Goal: Task Accomplishment & Management: Use online tool/utility

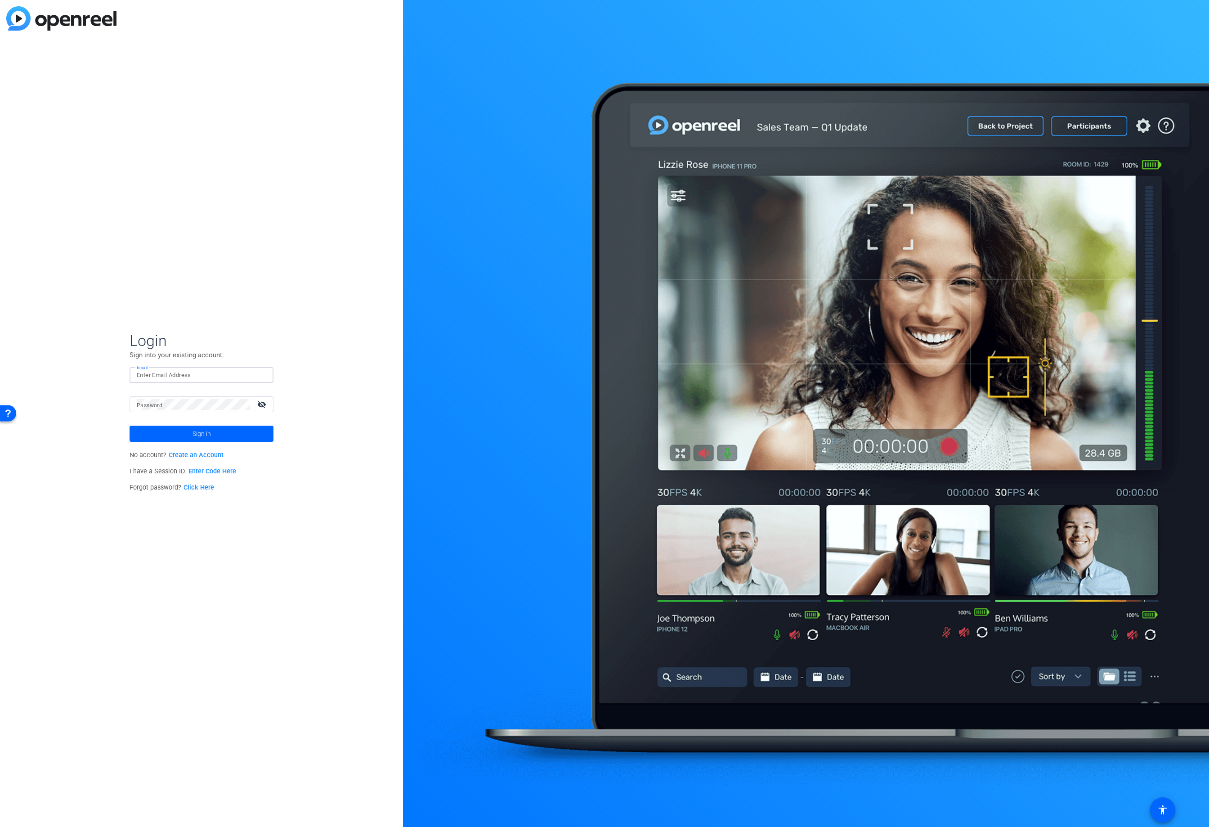
click at [209, 374] on input "Email" at bounding box center [202, 375] width 130 height 11
type input "info@indivio.com"
click at [180, 434] on span at bounding box center [202, 434] width 144 height 22
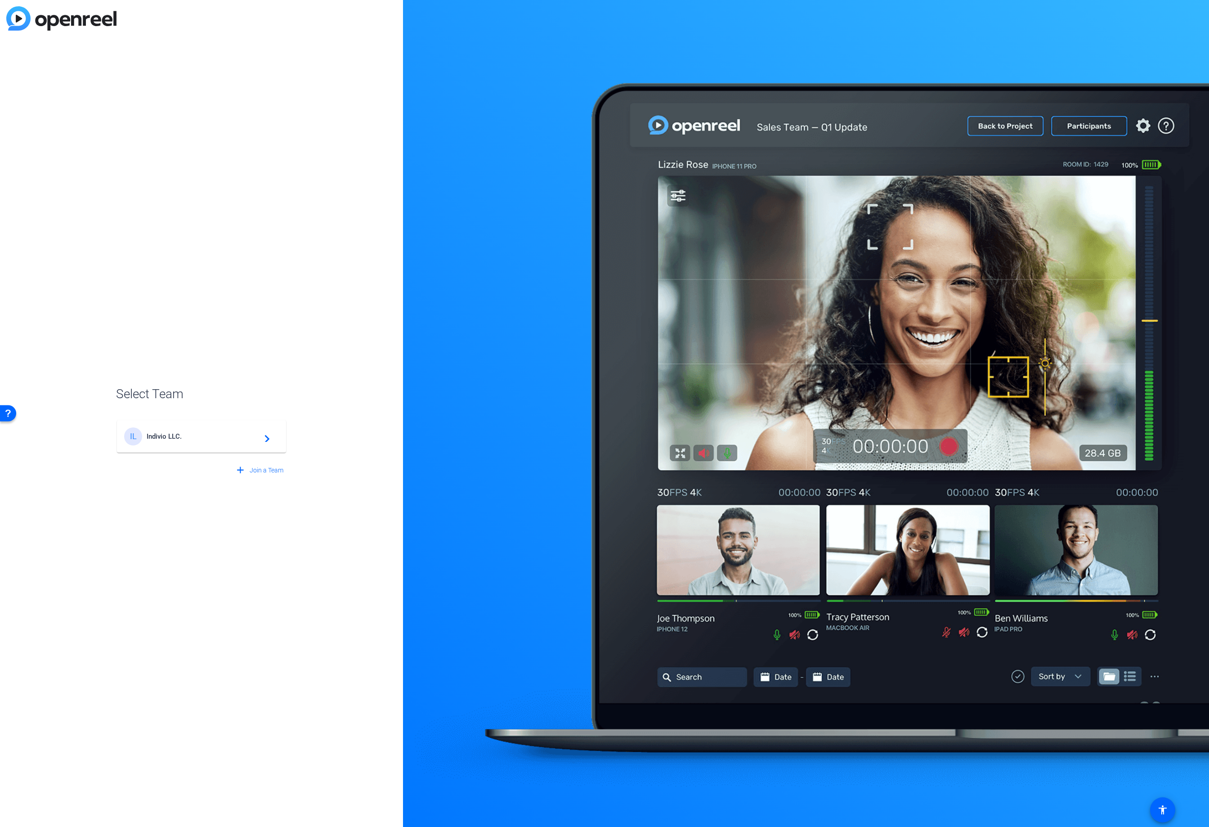
click at [186, 434] on span "Indivio LLC." at bounding box center [203, 436] width 112 height 8
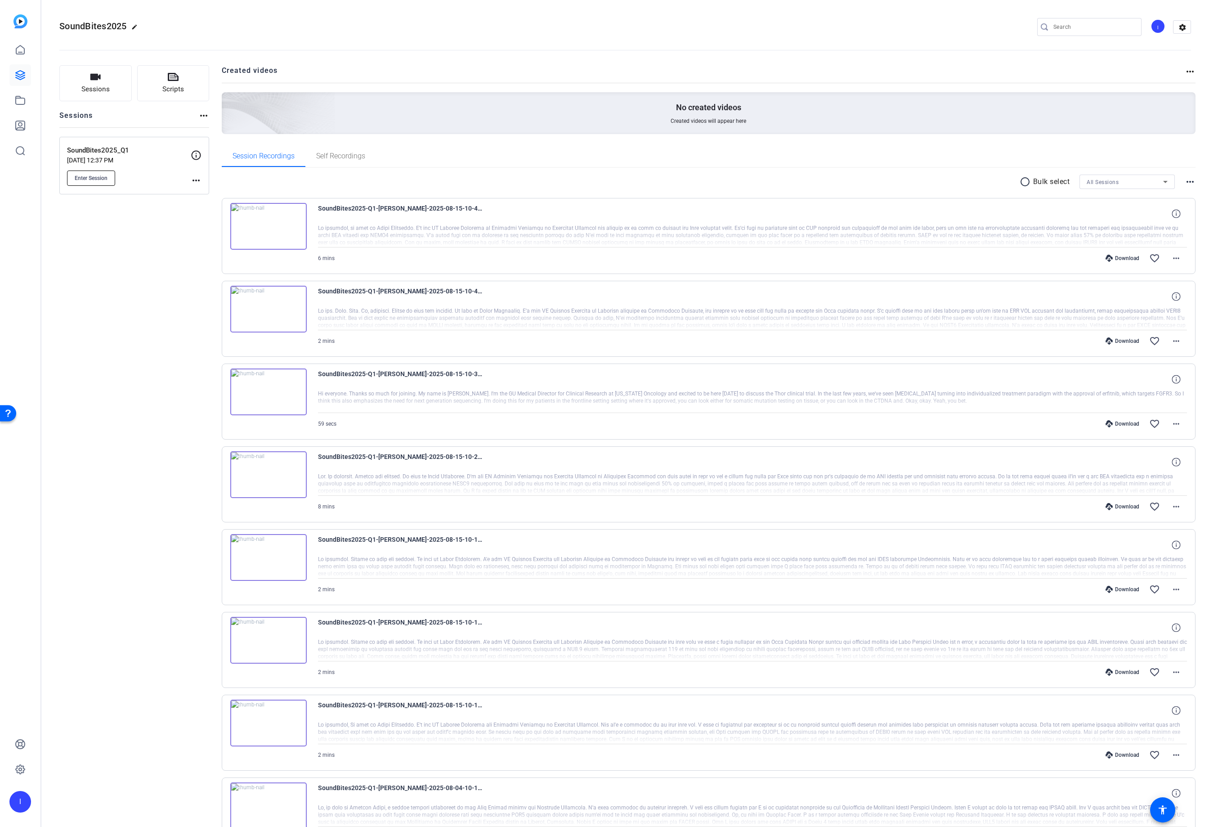
click at [90, 178] on span "Enter Session" at bounding box center [91, 178] width 33 height 7
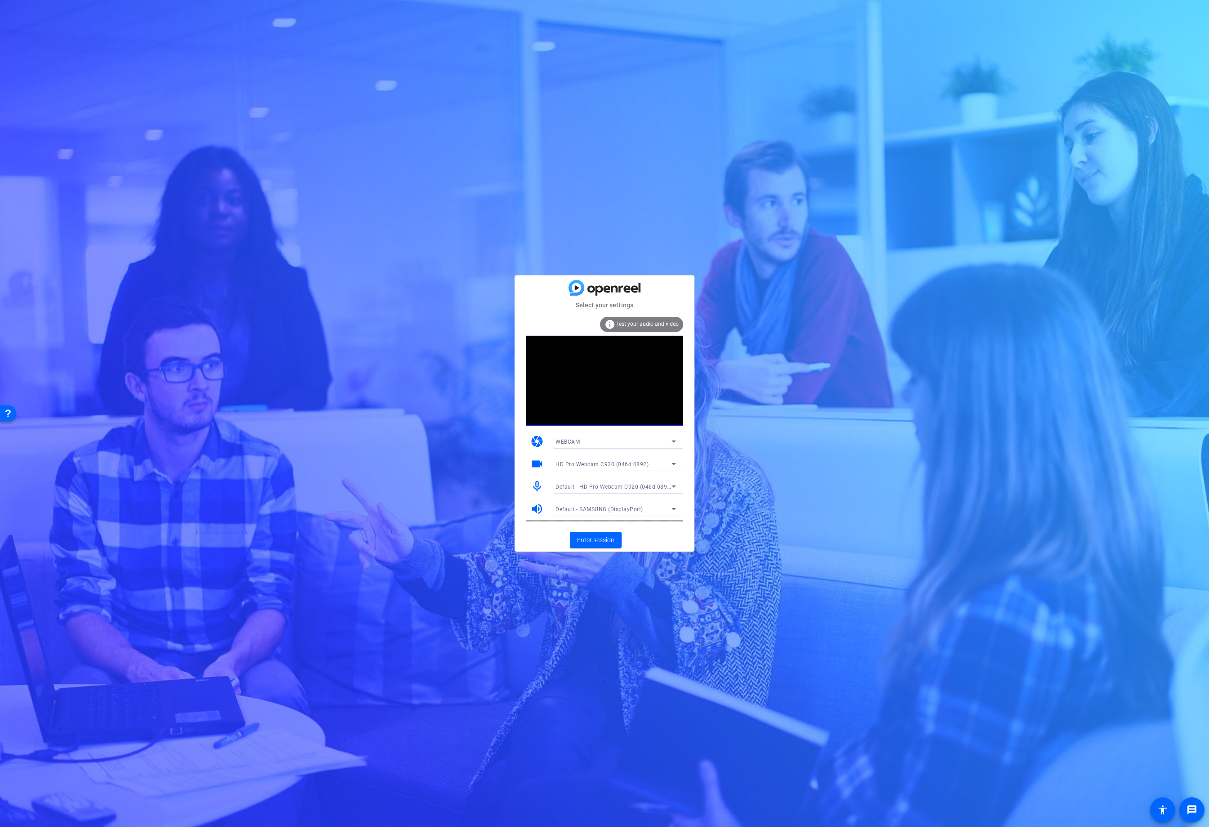
click at [617, 441] on div "WEBCAM" at bounding box center [614, 441] width 116 height 11
click at [580, 459] on mat-option "WEBCAM" at bounding box center [615, 459] width 135 height 14
click at [587, 485] on span "Default - HD Pro Webcam C920 (046d:0892)" at bounding box center [614, 486] width 117 height 7
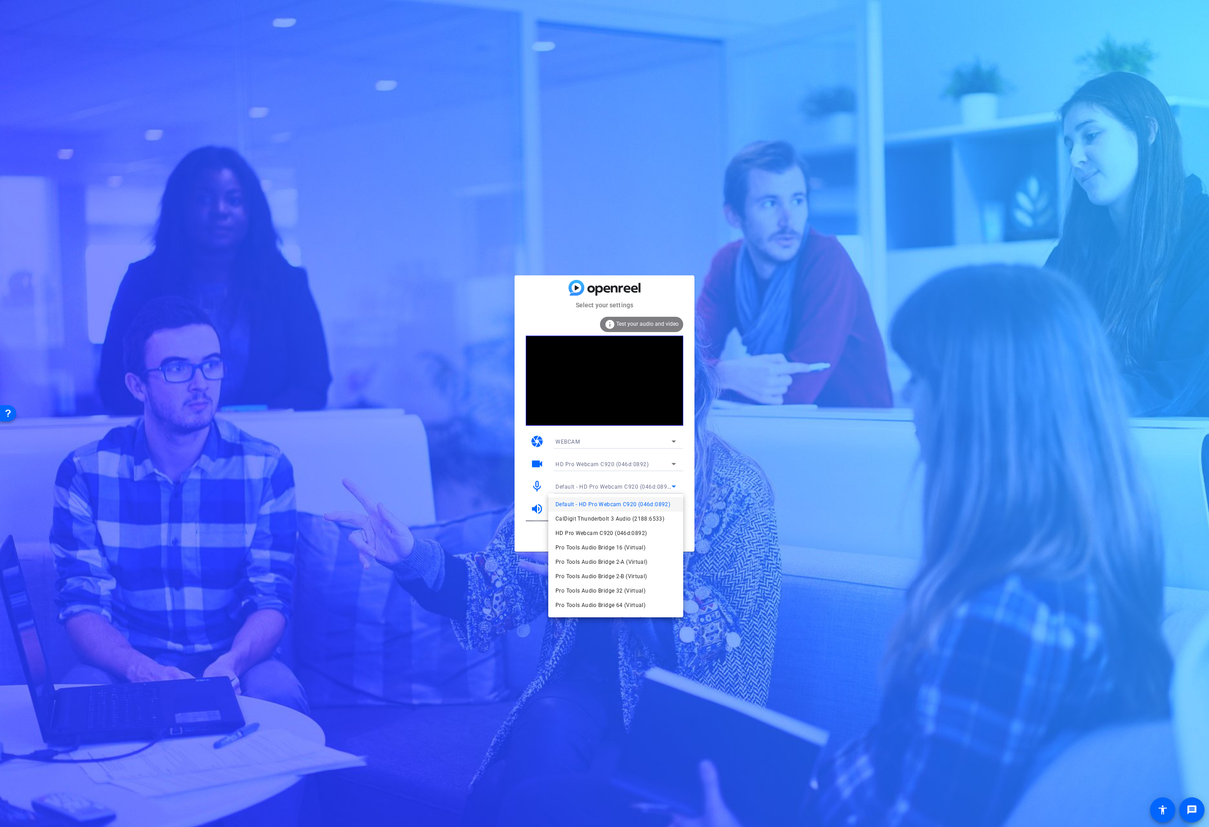
click at [587, 485] on div at bounding box center [604, 413] width 1209 height 827
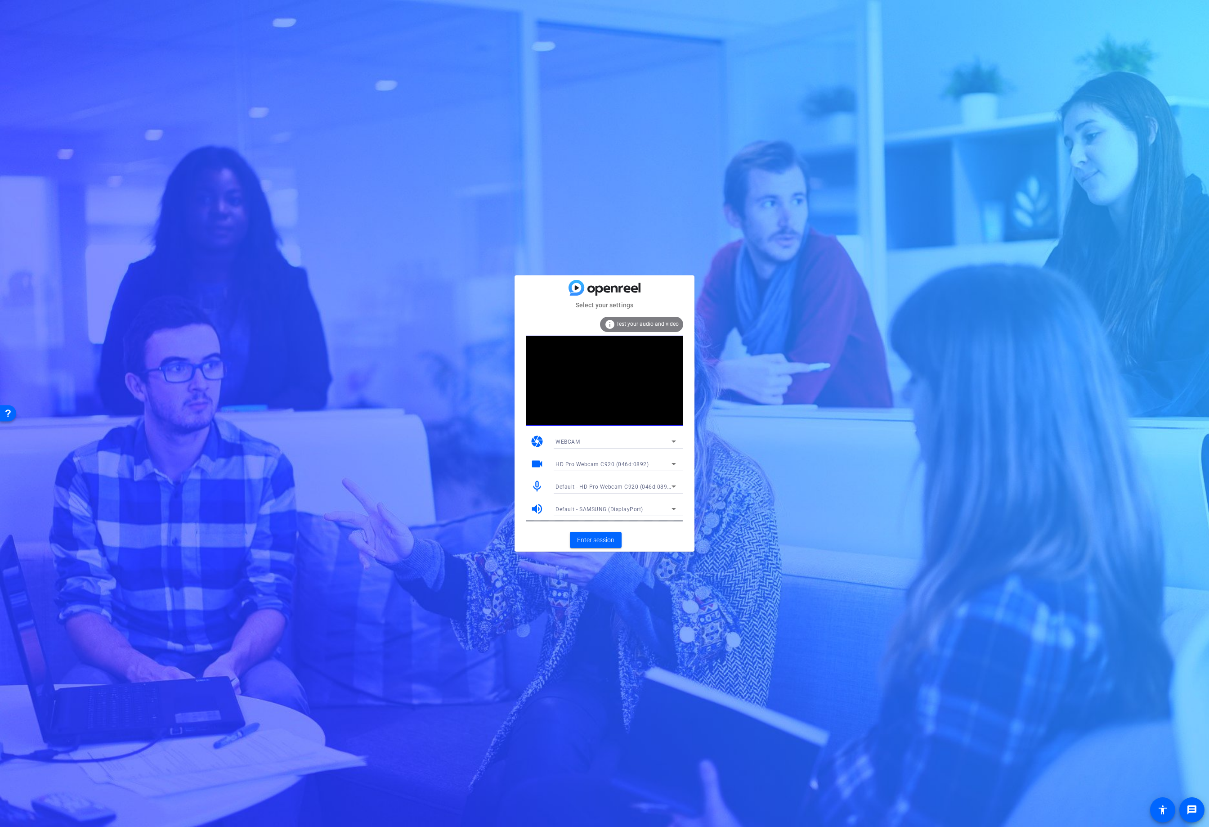
click at [590, 506] on span "Default - SAMSUNG (DisplayPort)" at bounding box center [600, 509] width 88 height 6
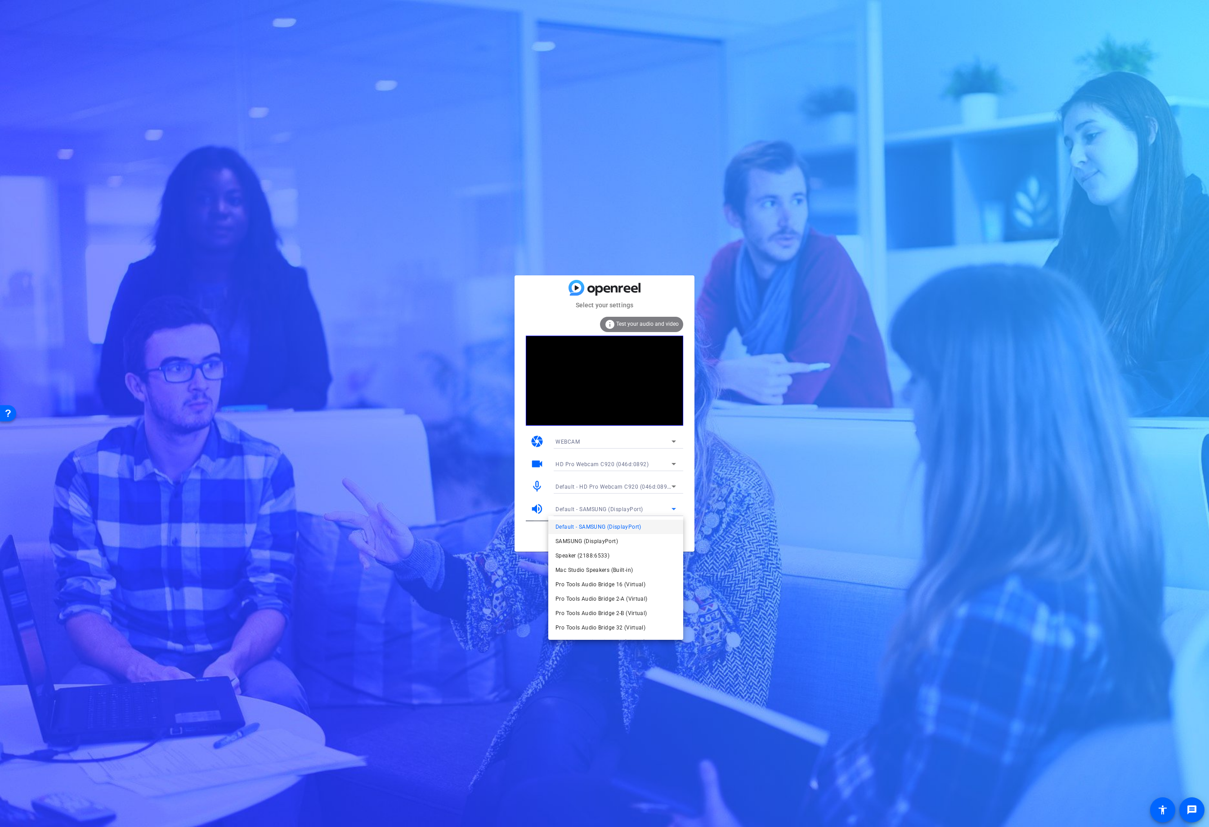
click at [590, 506] on div at bounding box center [604, 413] width 1209 height 827
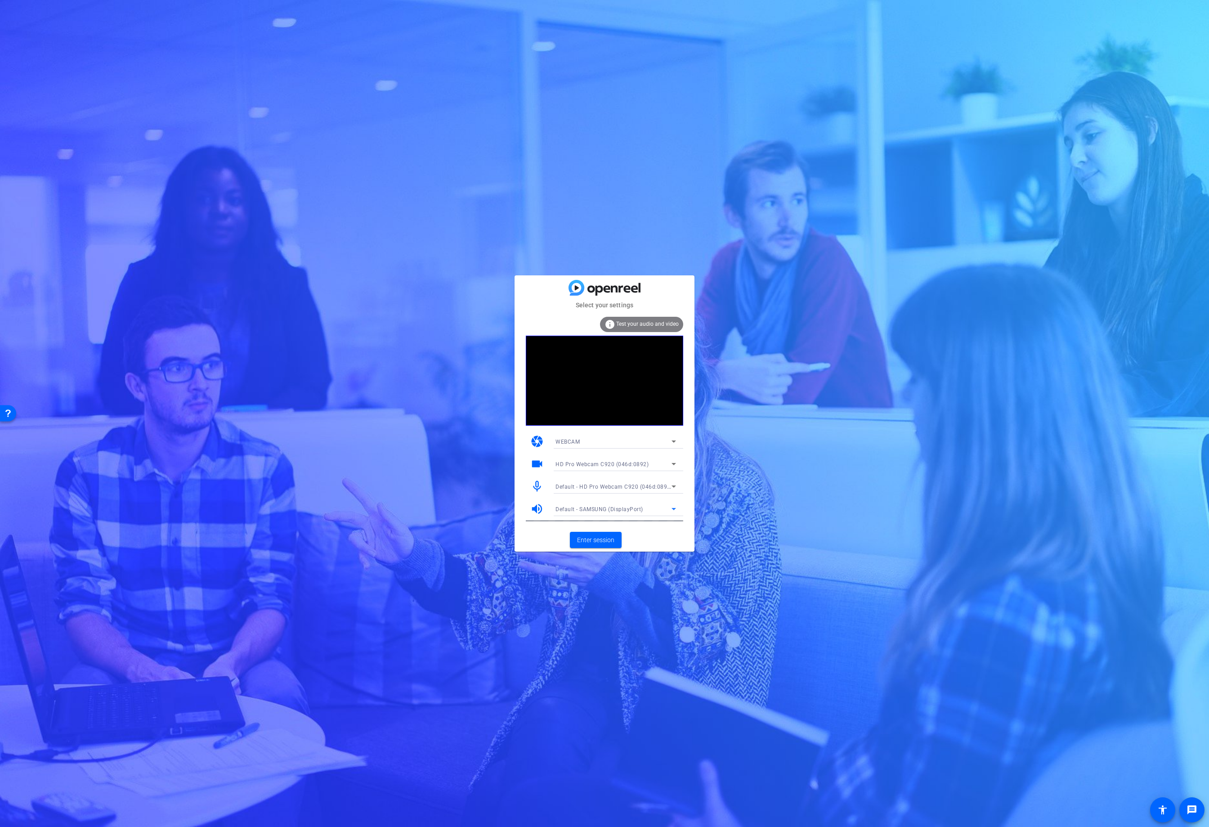
click at [604, 513] on div "Default - SAMSUNG (DisplayPort)" at bounding box center [614, 508] width 116 height 11
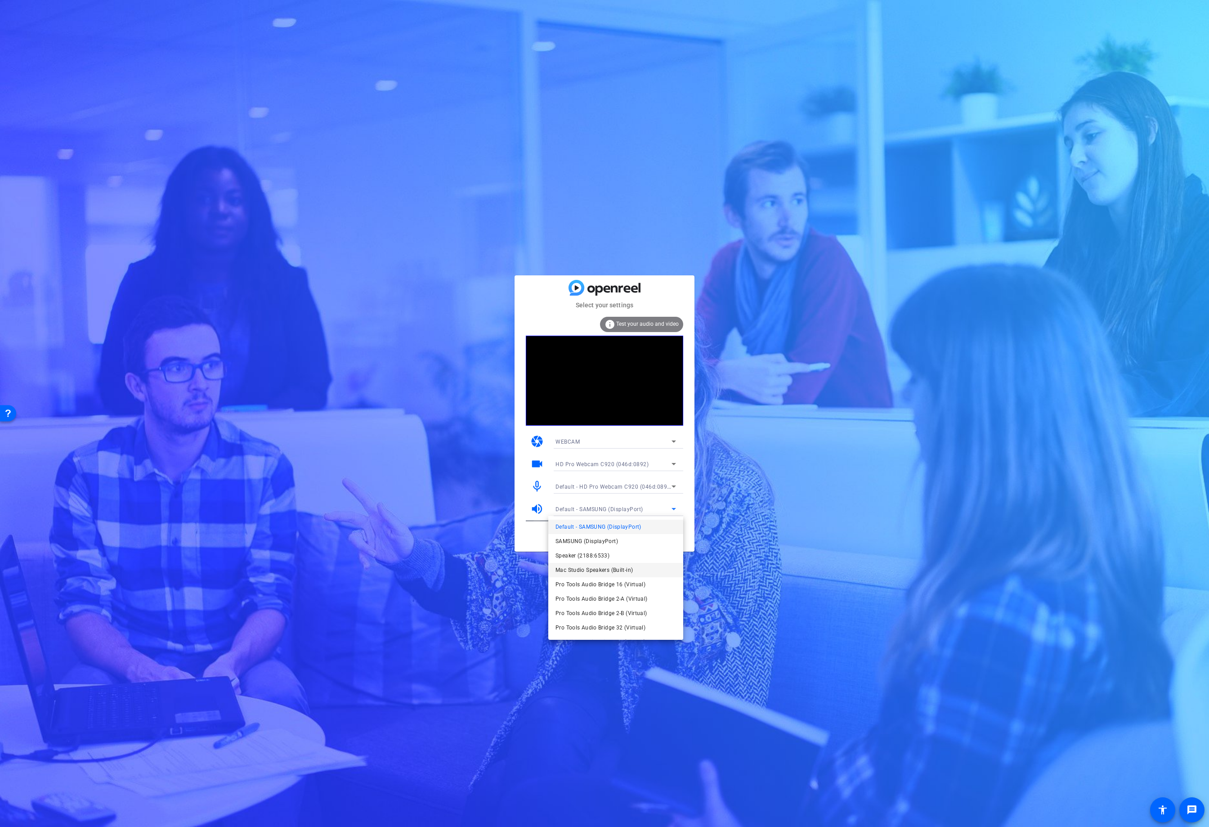
click at [597, 569] on span "Mac Studio Speakers (Built-in)" at bounding box center [594, 570] width 77 height 11
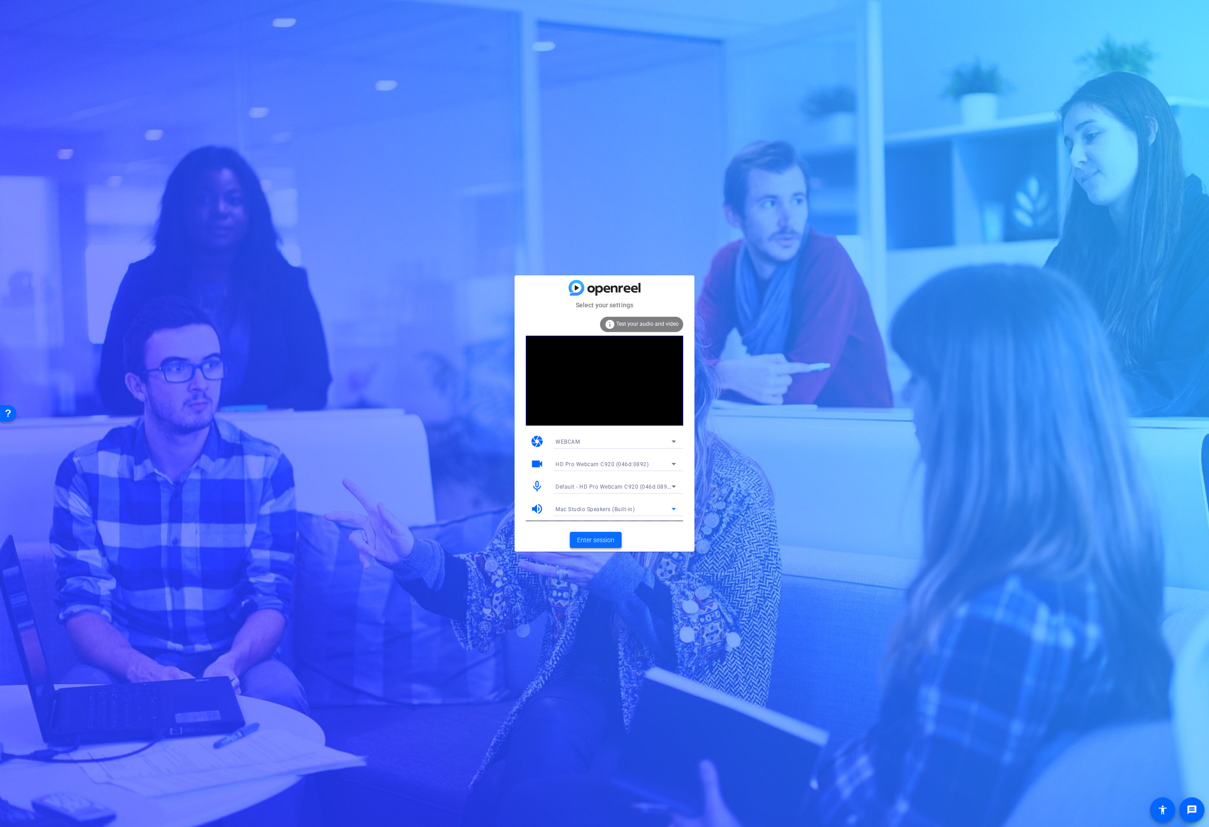
click at [595, 545] on span at bounding box center [596, 540] width 52 height 22
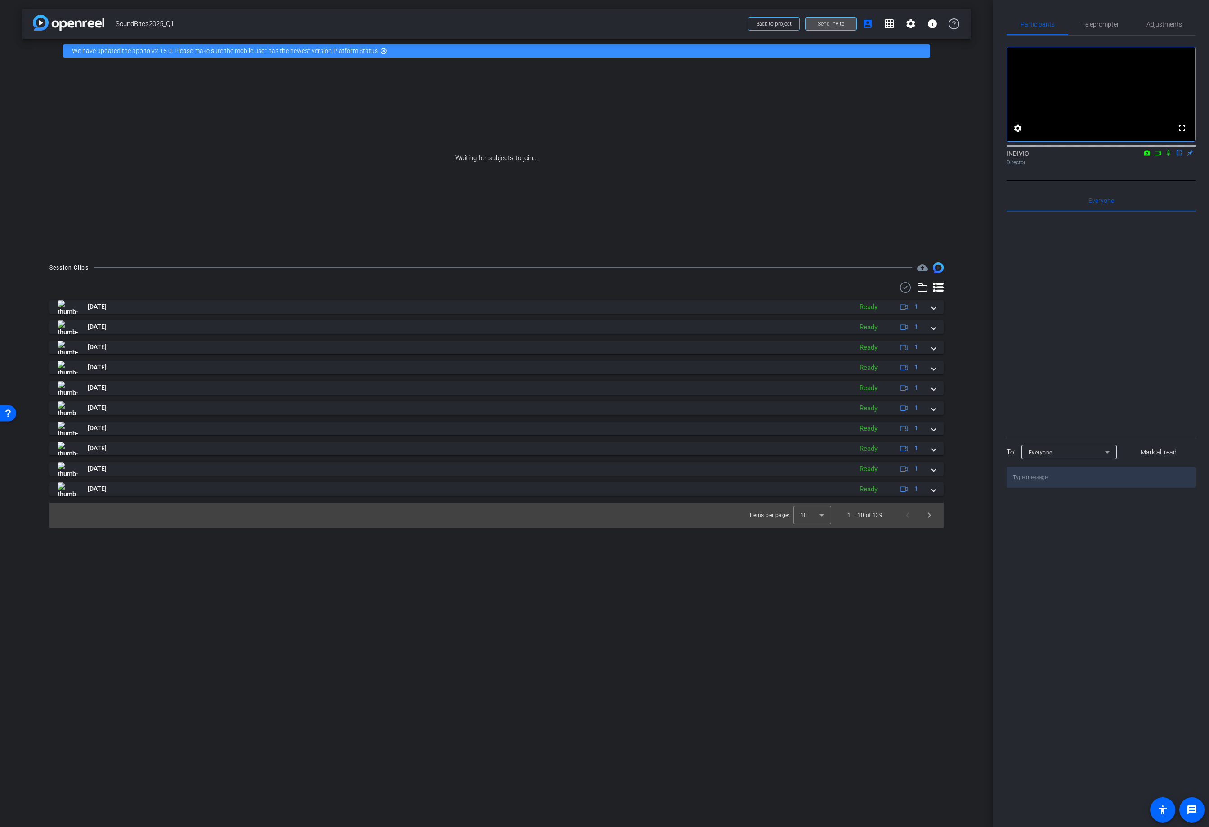
click at [826, 21] on span "Send invite" at bounding box center [831, 23] width 27 height 7
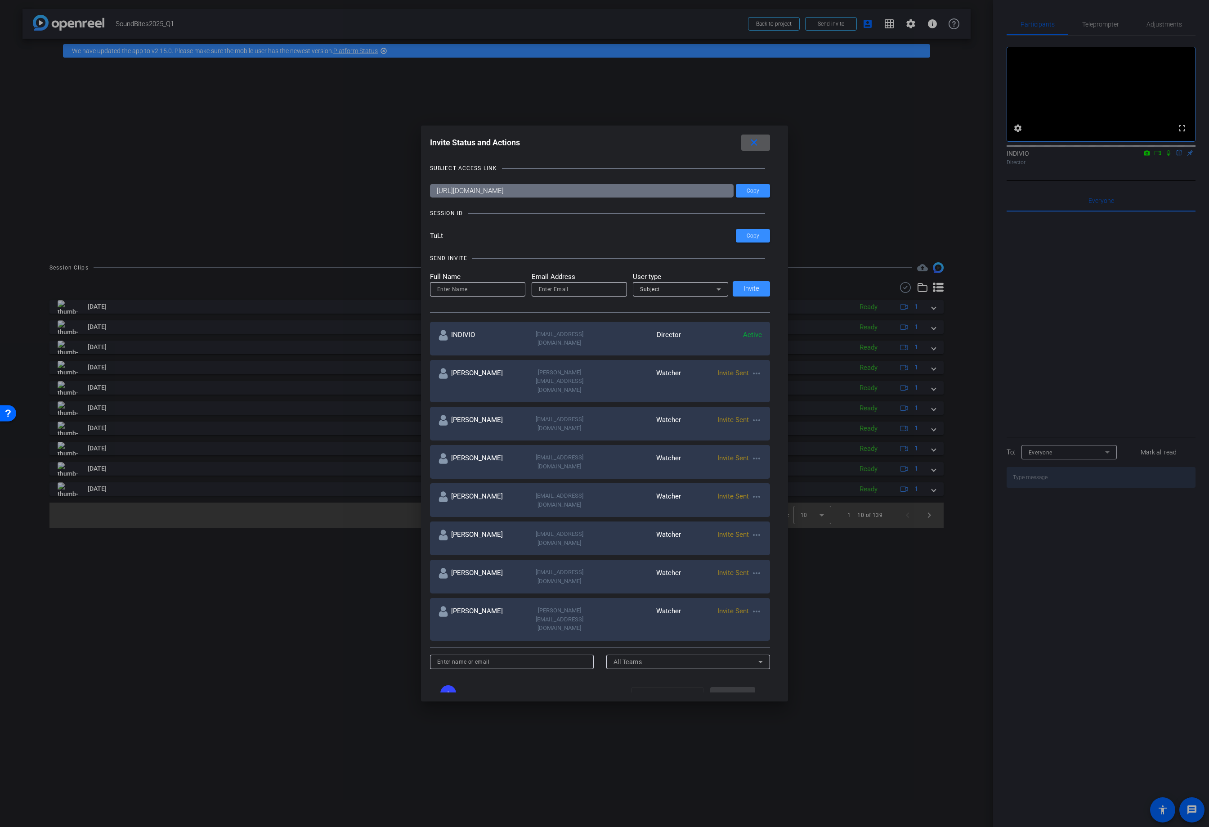
click at [755, 568] on mat-icon "more_horiz" at bounding box center [756, 573] width 11 height 11
click at [763, 549] on span "Re-Send Invite" at bounding box center [789, 548] width 67 height 11
click at [751, 530] on mat-icon "more_horiz" at bounding box center [756, 535] width 11 height 11
click at [769, 519] on span "Re-Send Invite" at bounding box center [789, 517] width 67 height 11
click at [757, 415] on mat-icon "more_horiz" at bounding box center [756, 420] width 11 height 11
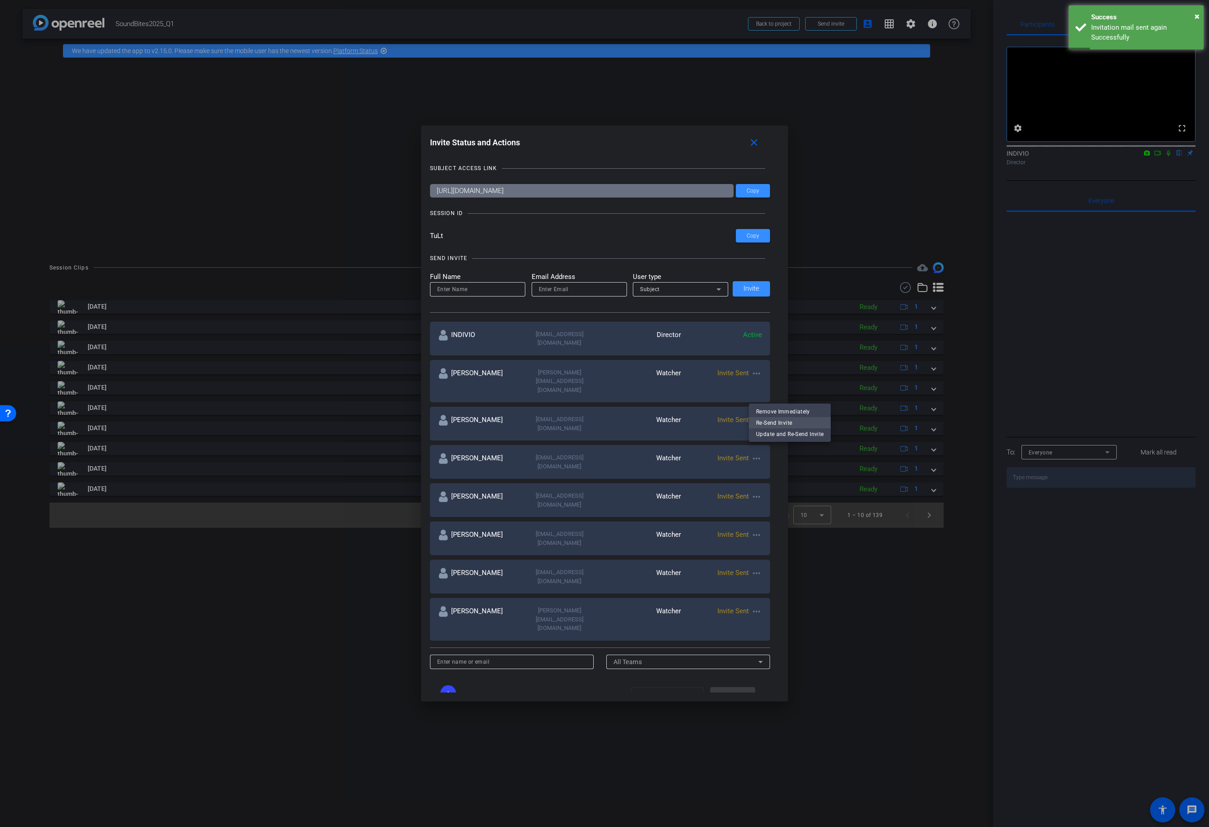
click at [760, 423] on span "Re-Send Invite" at bounding box center [789, 422] width 67 height 11
click at [755, 141] on mat-icon "close" at bounding box center [754, 142] width 11 height 11
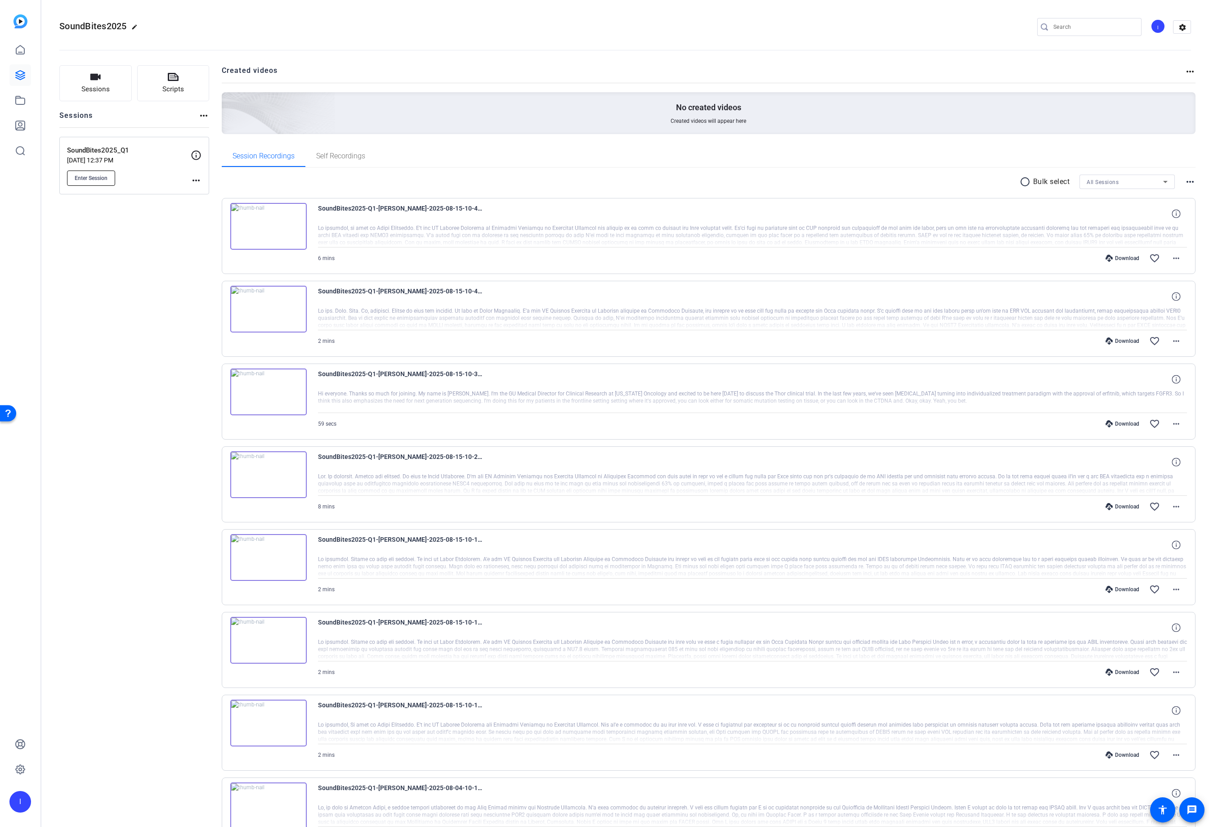
click at [92, 175] on span "Enter Session" at bounding box center [91, 178] width 33 height 7
click at [113, 522] on div "Sessions Scripts Sessions more_horiz SoundBites2025_Q1 Jan 13, 2025 @ 12:37 PM …" at bounding box center [134, 564] width 150 height 999
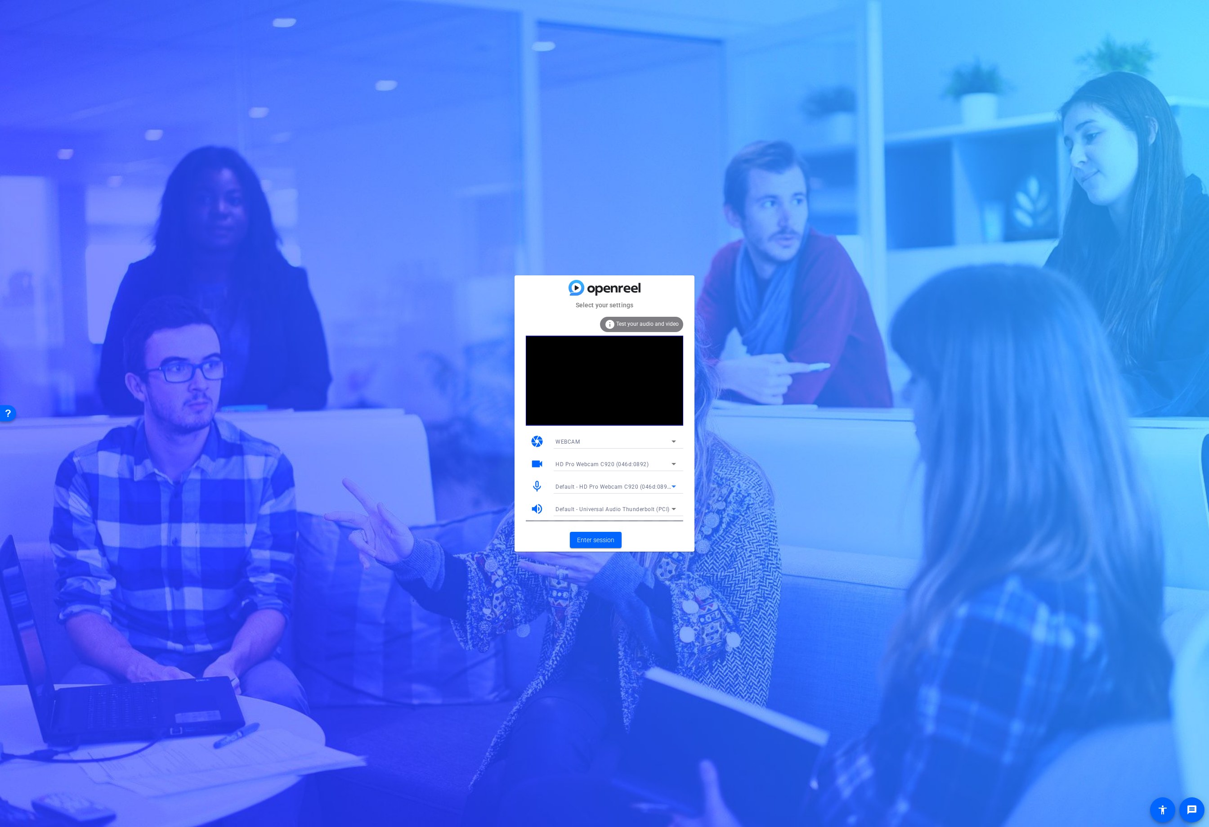
click at [585, 486] on span "Default - HD Pro Webcam C920 (046d:0892)" at bounding box center [614, 486] width 117 height 7
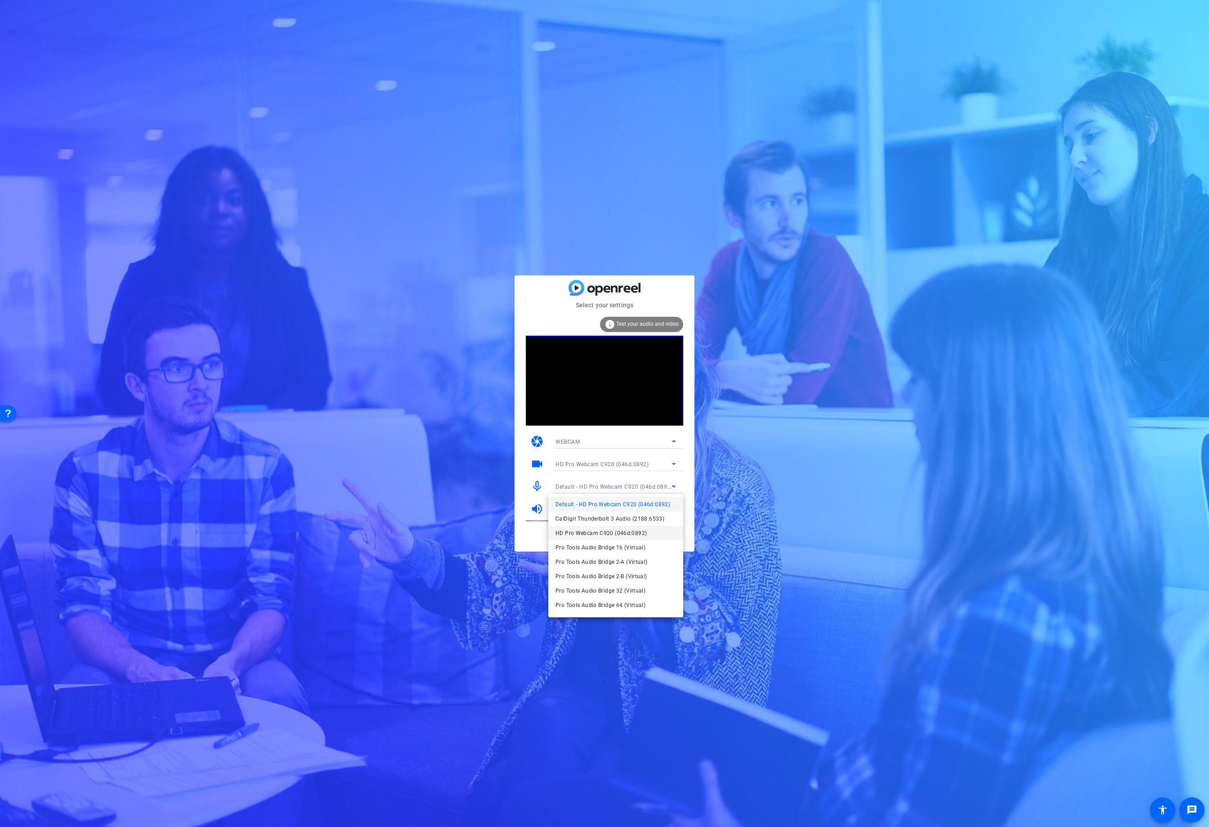
click at [583, 532] on span "HD Pro Webcam C920 (046d:0892)" at bounding box center [601, 533] width 91 height 11
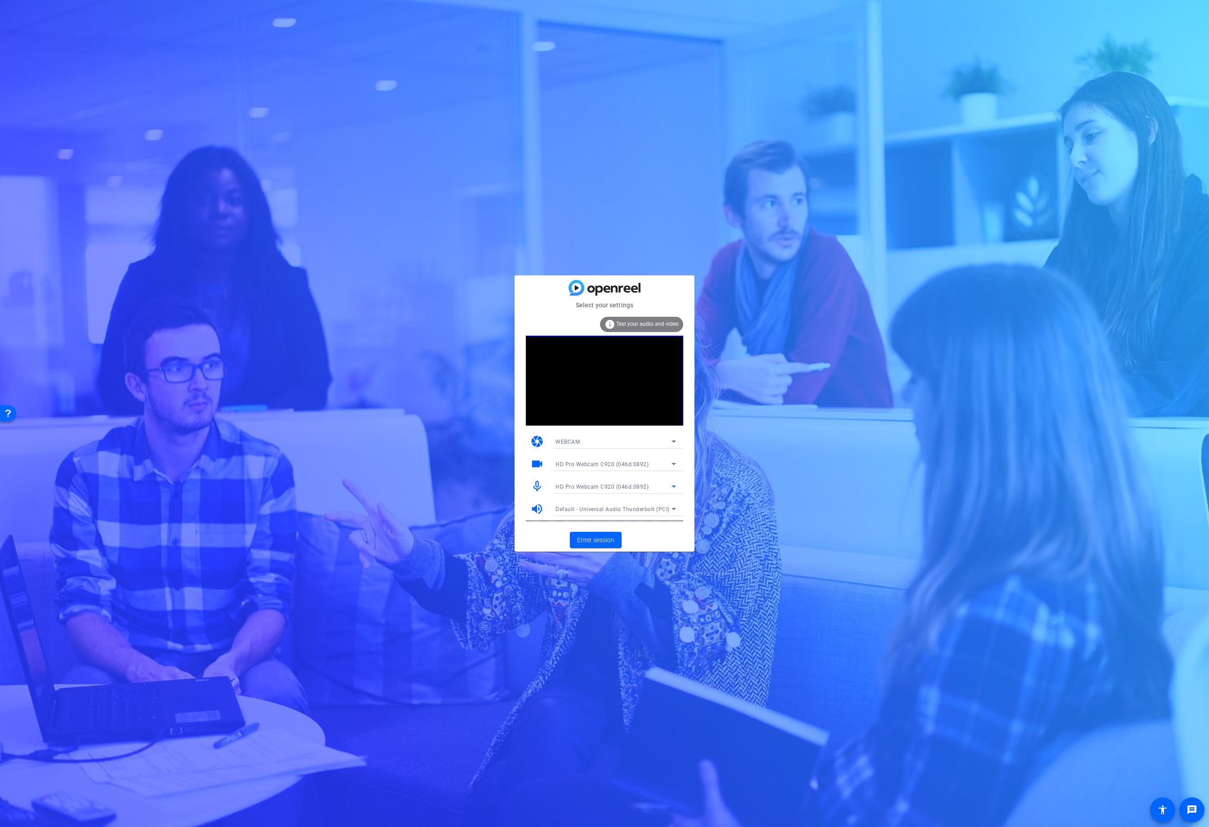
click at [581, 509] on span "Default - Universal Audio Thunderbolt (PCI)" at bounding box center [613, 509] width 114 height 6
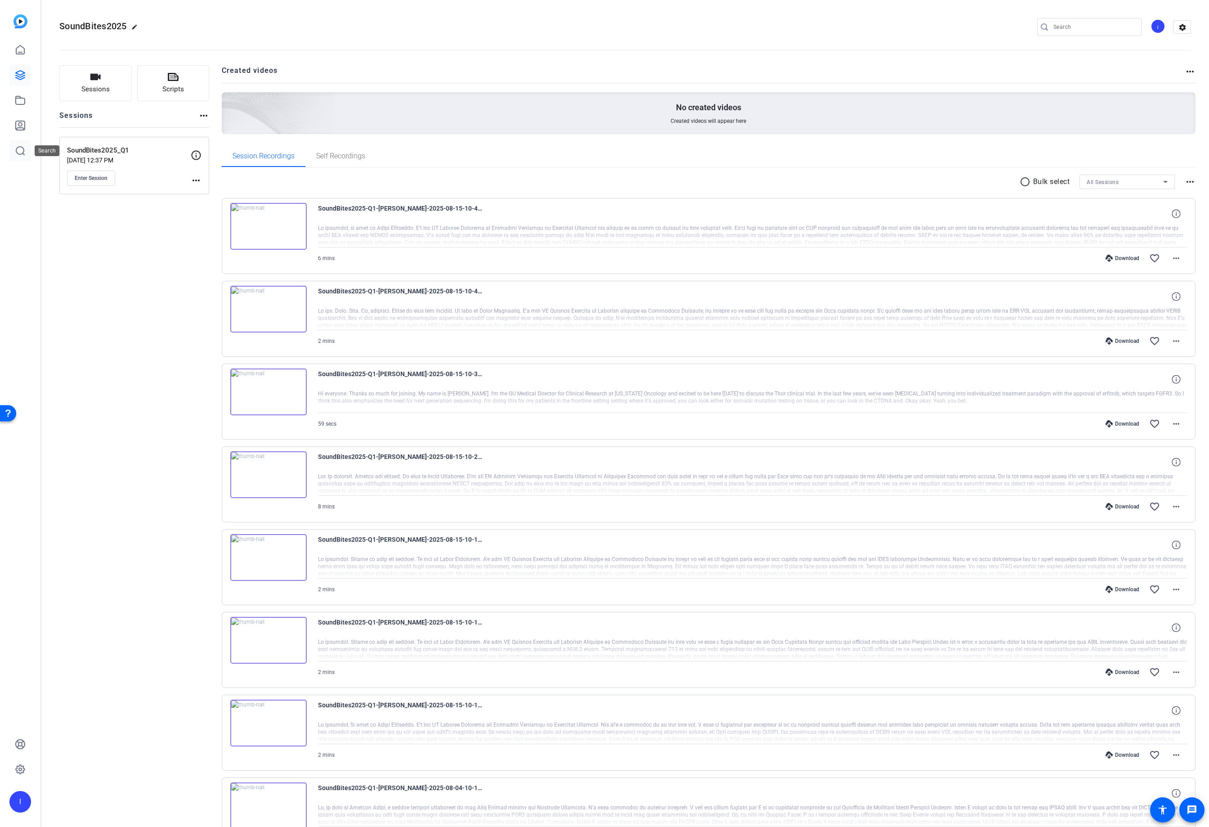
click at [23, 148] on icon at bounding box center [20, 151] width 8 height 8
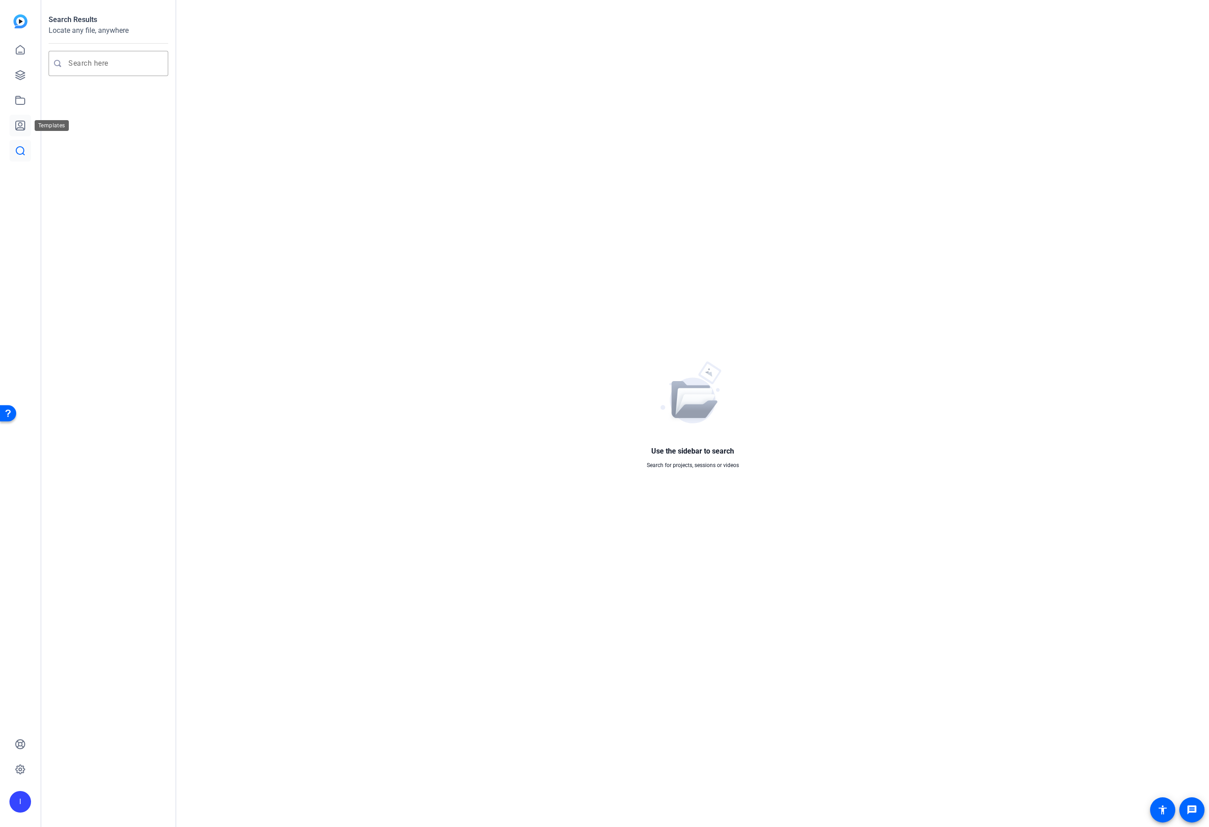
click at [25, 130] on icon at bounding box center [20, 125] width 11 height 11
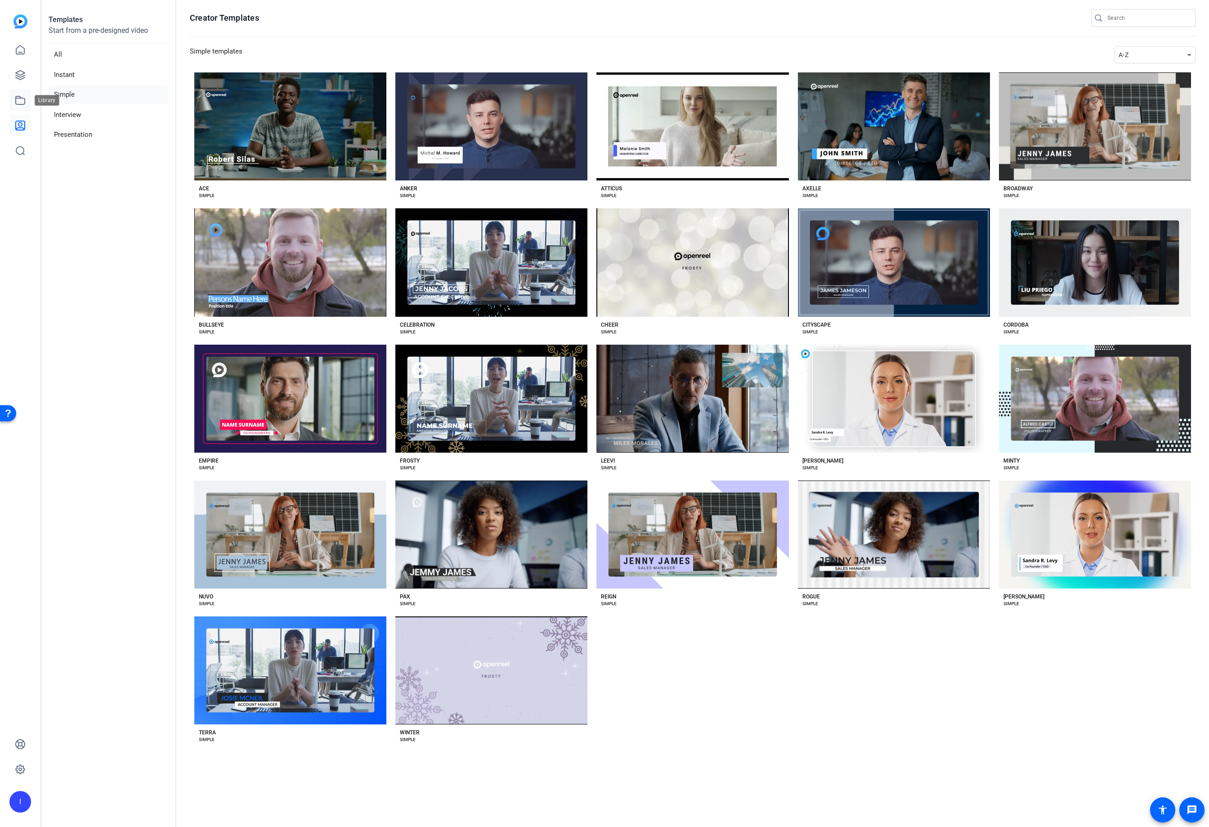
click at [22, 100] on icon at bounding box center [20, 100] width 11 height 11
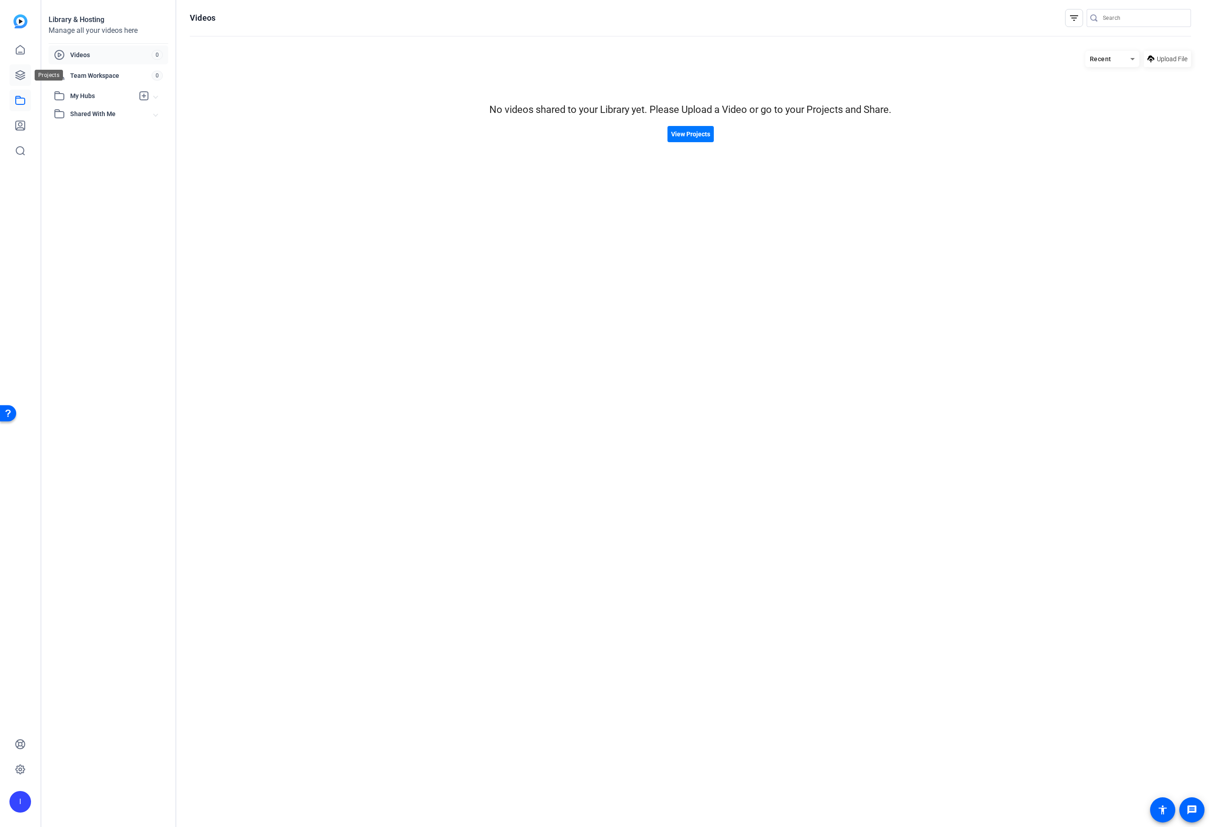
click at [23, 75] on icon at bounding box center [20, 75] width 9 height 9
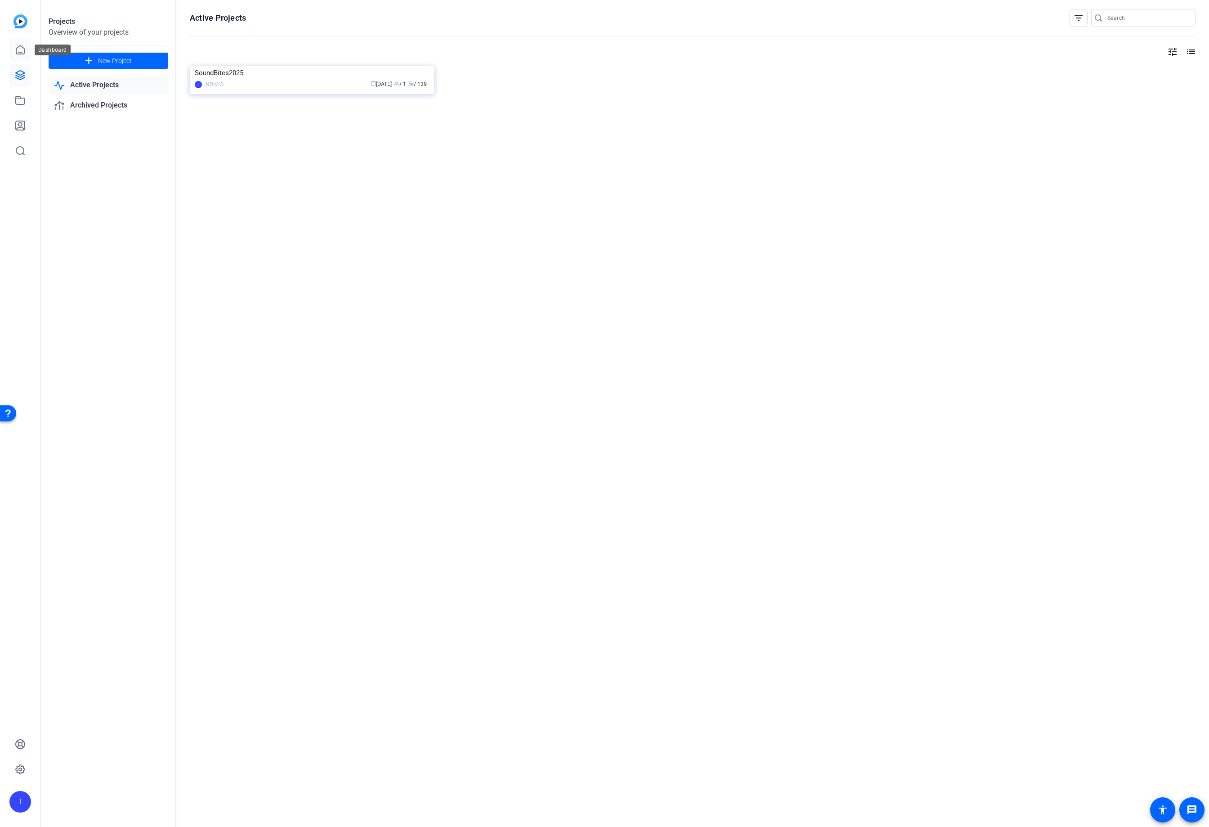
click at [23, 49] on icon at bounding box center [20, 50] width 11 height 11
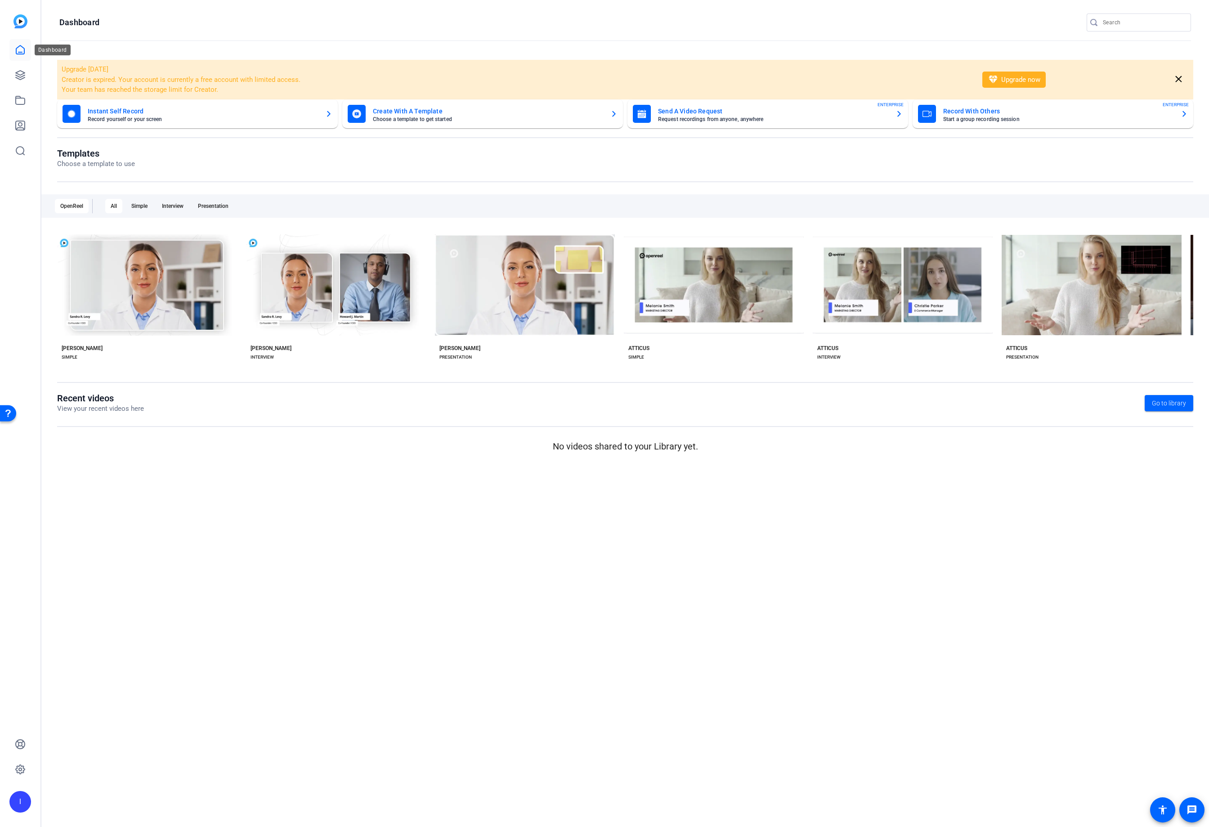
click at [19, 50] on icon at bounding box center [20, 50] width 11 height 11
click at [21, 29] on div at bounding box center [20, 87] width 22 height 147
click at [19, 19] on img at bounding box center [20, 21] width 14 height 14
click at [17, 74] on icon at bounding box center [20, 75] width 9 height 9
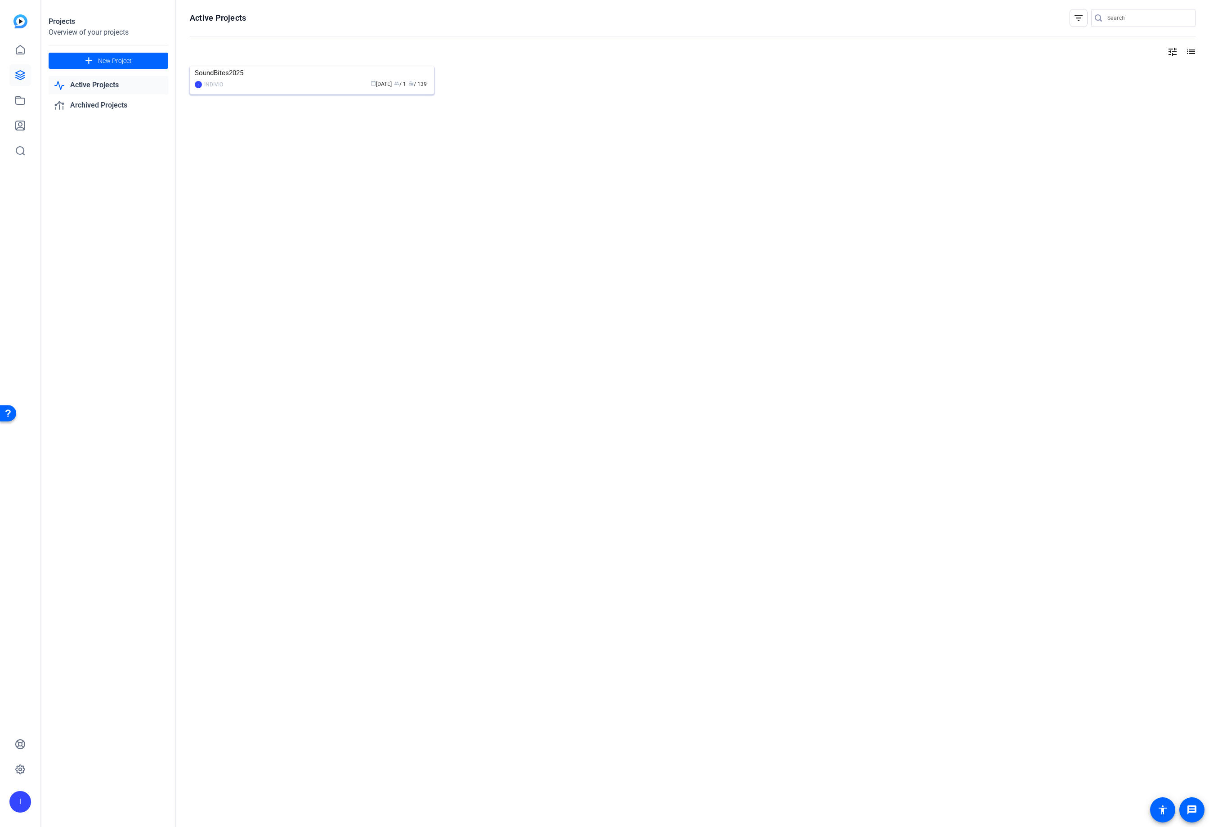
click at [310, 66] on img at bounding box center [312, 66] width 244 height 0
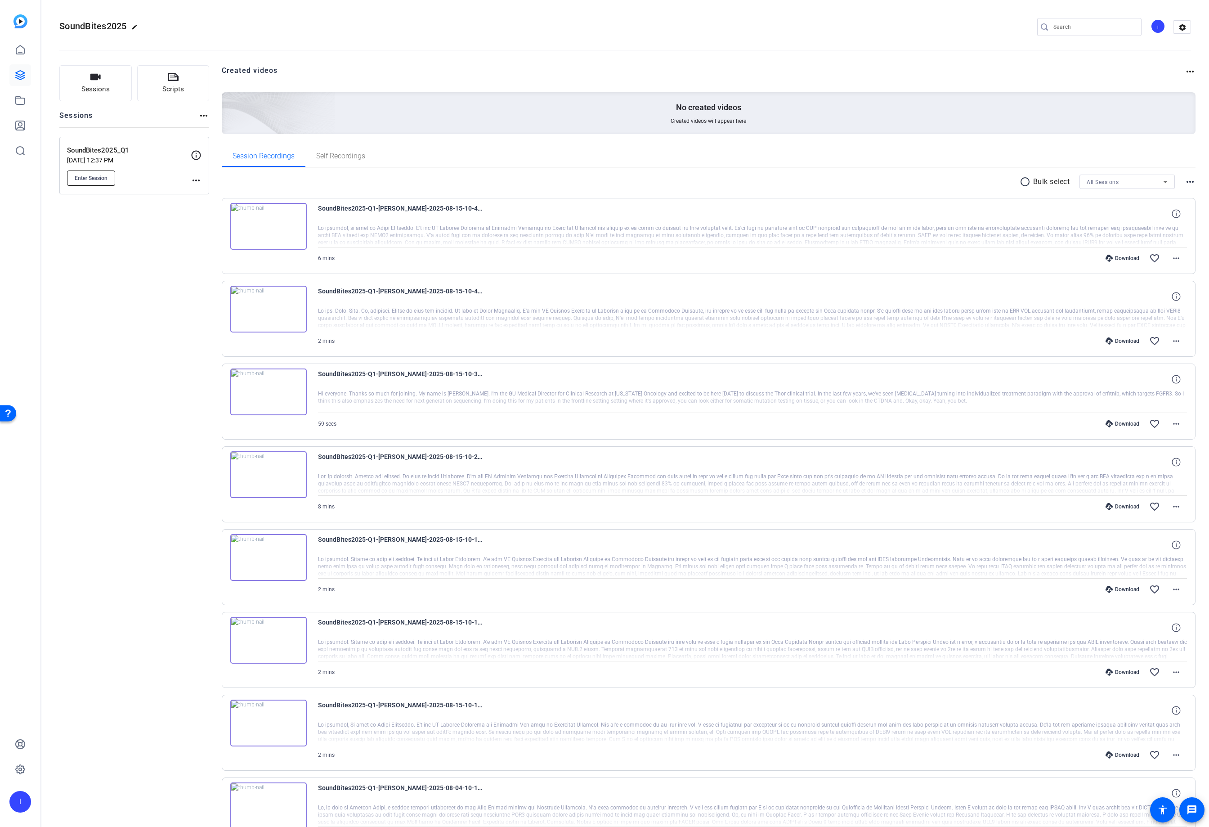
click at [95, 177] on span "Enter Session" at bounding box center [91, 178] width 33 height 7
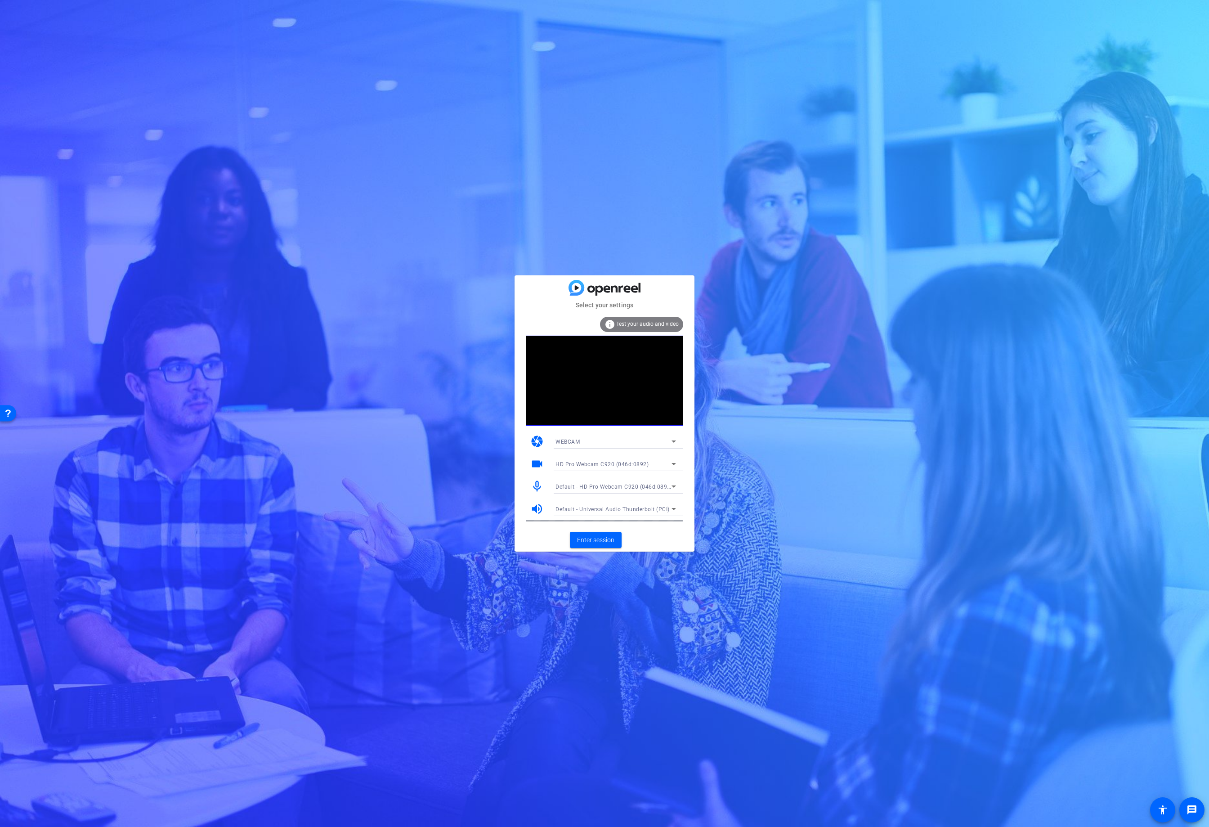
click at [618, 487] on span "Default - HD Pro Webcam C920 (046d:0892)" at bounding box center [614, 486] width 117 height 7
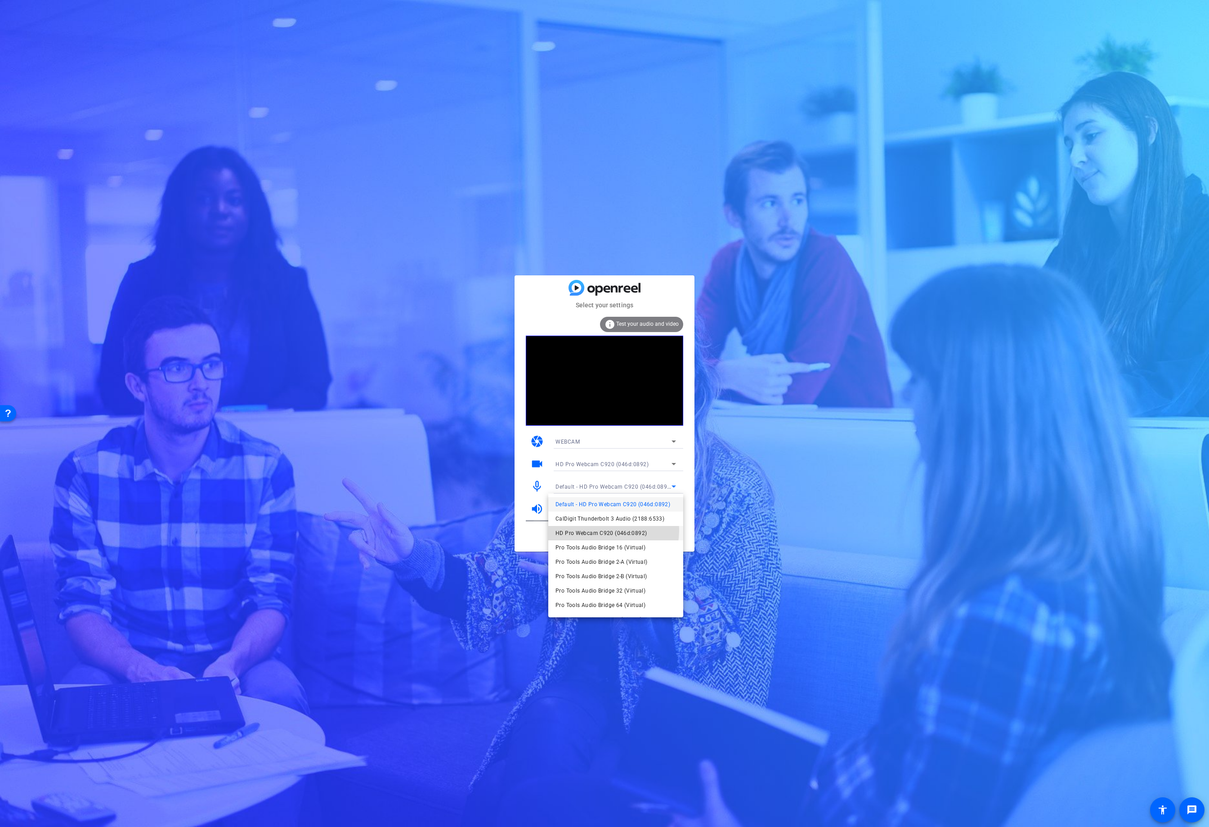
click at [603, 530] on span "HD Pro Webcam C920 (046d:0892)" at bounding box center [601, 533] width 91 height 11
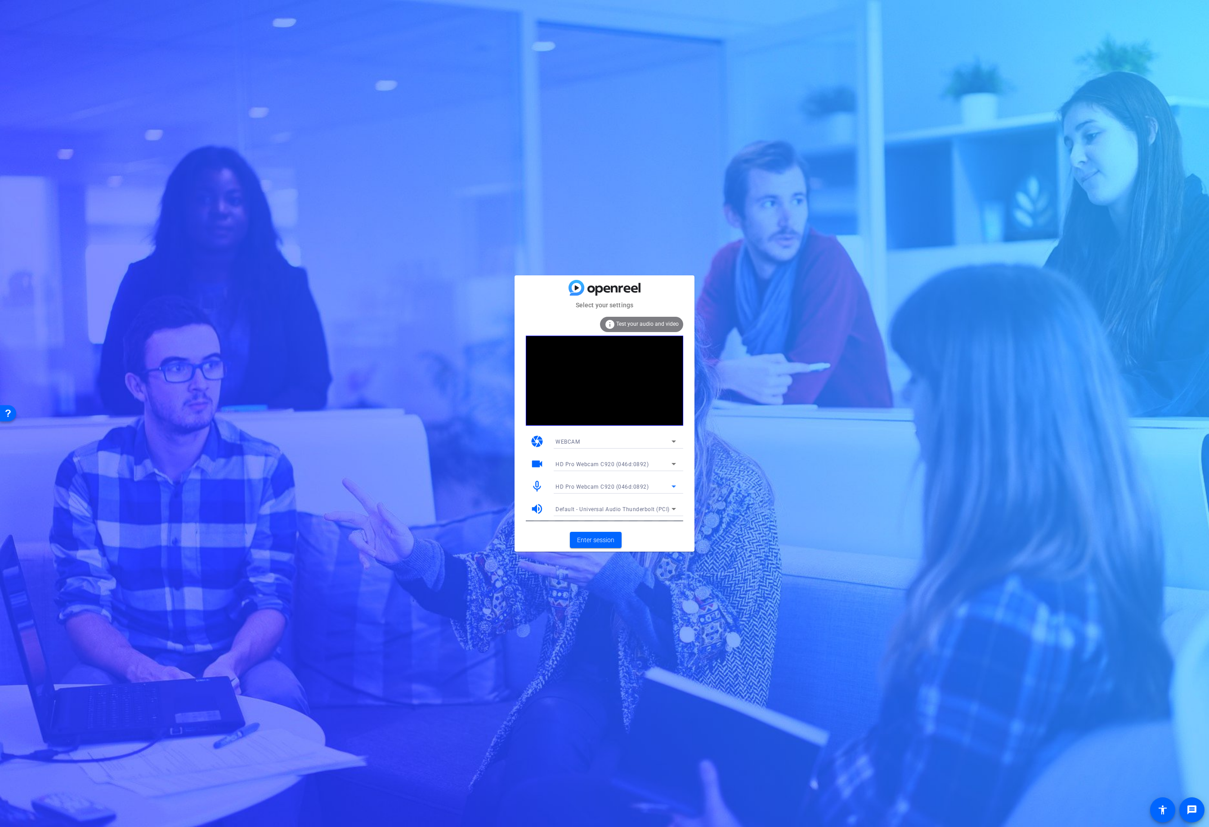
click at [596, 506] on span "Default - Universal Audio Thunderbolt (PCI)" at bounding box center [613, 509] width 114 height 6
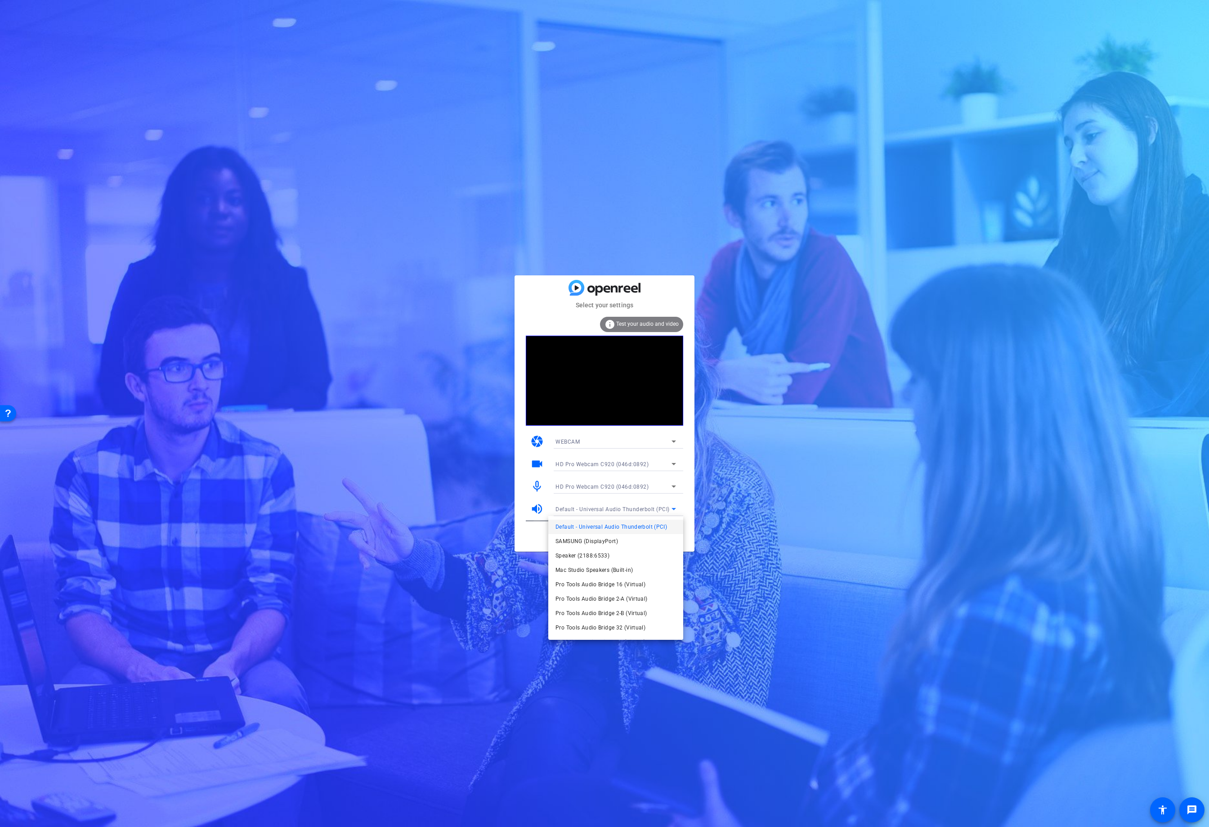
click at [422, 493] on div at bounding box center [604, 413] width 1209 height 827
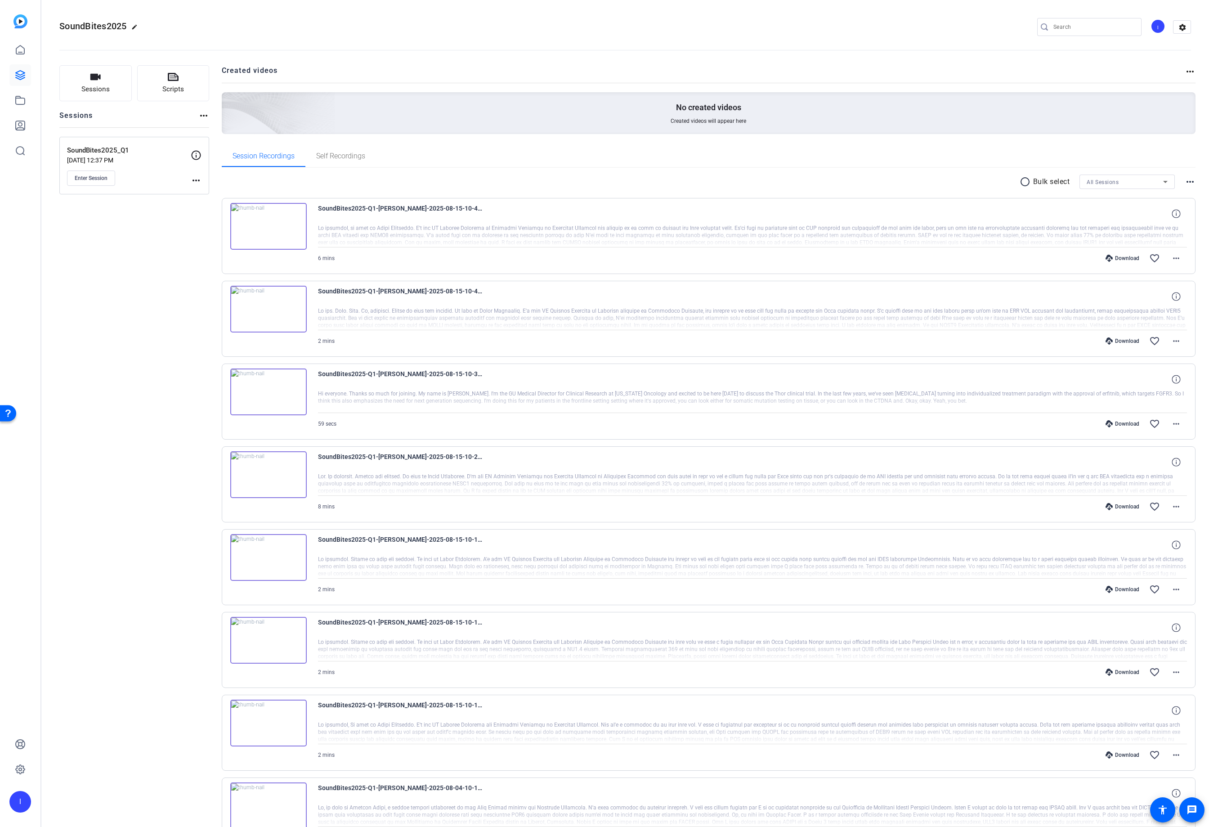
click at [198, 182] on mat-icon "more_horiz" at bounding box center [196, 180] width 11 height 11
click at [197, 180] on div at bounding box center [604, 413] width 1209 height 827
click at [91, 182] on button "Enter Session" at bounding box center [91, 178] width 48 height 15
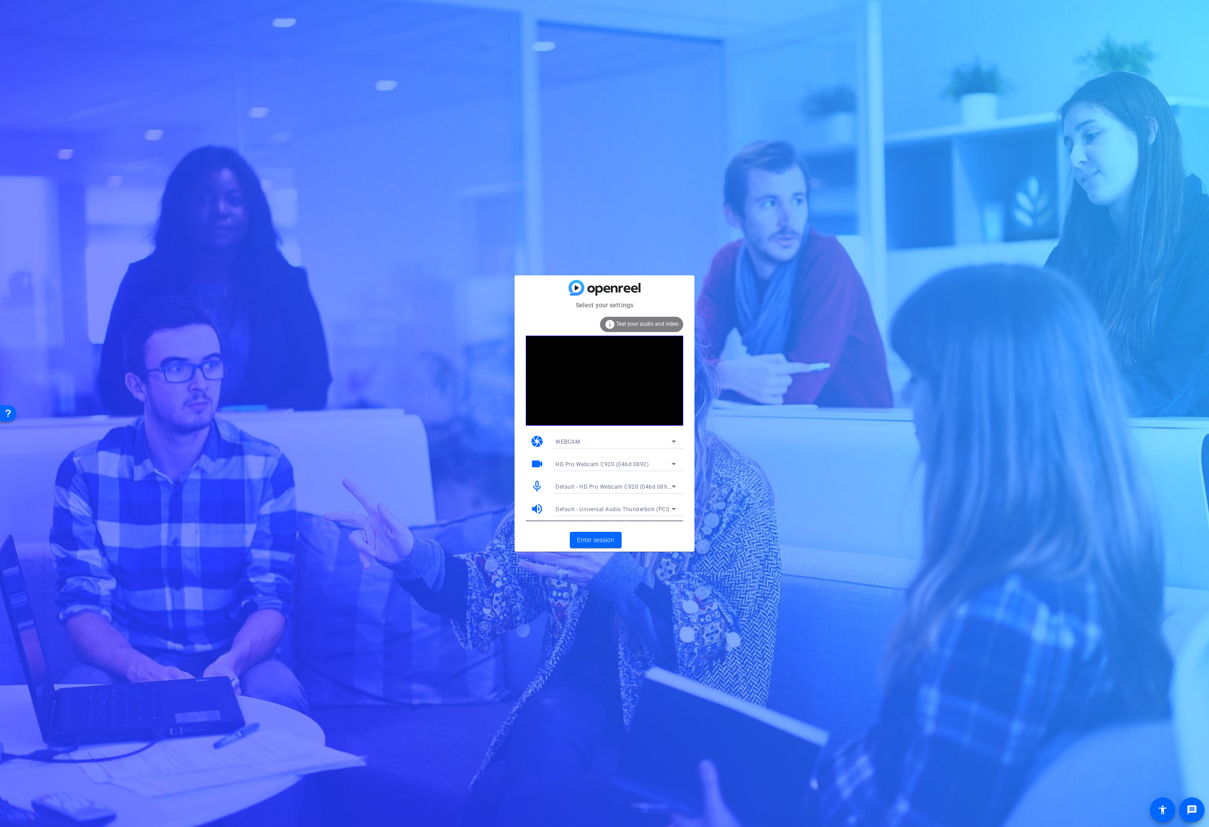
click at [603, 505] on div "Default - Universal Audio Thunderbolt (PCI)" at bounding box center [614, 508] width 116 height 11
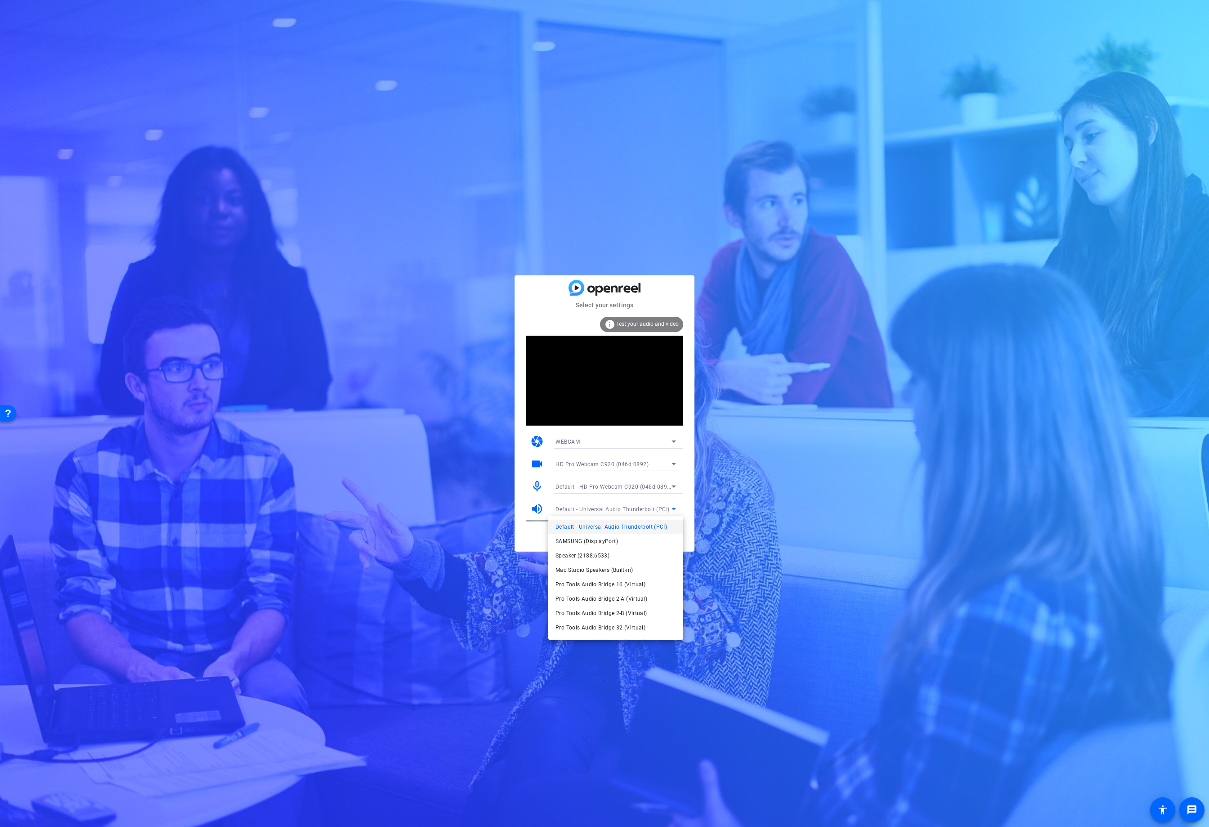
click at [415, 458] on div at bounding box center [604, 413] width 1209 height 827
